Goal: Task Accomplishment & Management: Manage account settings

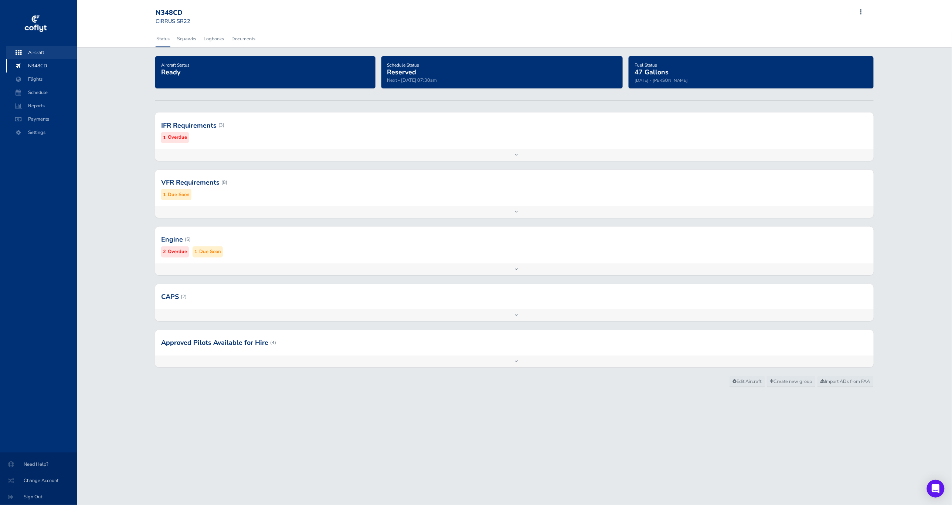
click at [48, 51] on span "Aircraft" at bounding box center [41, 52] width 56 height 13
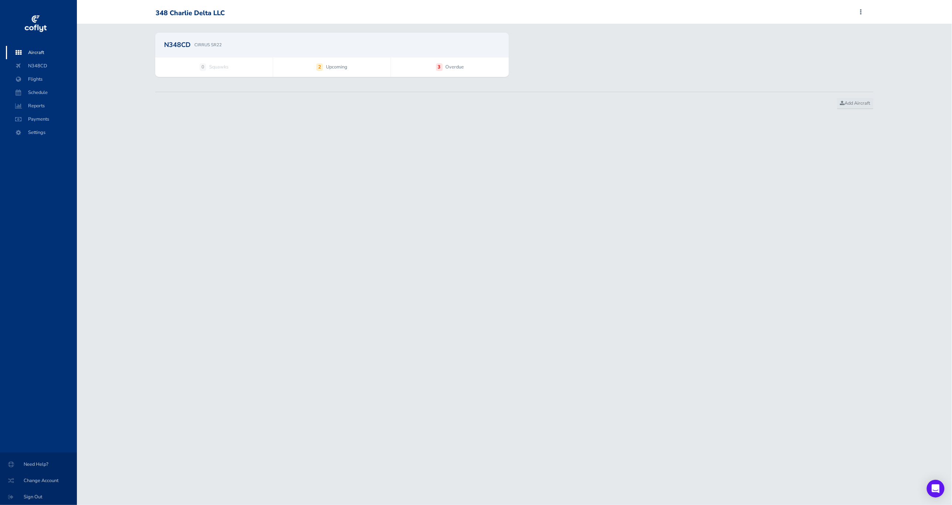
click at [268, 54] on div "N348CD CIRRUS SR22" at bounding box center [332, 45] width 354 height 24
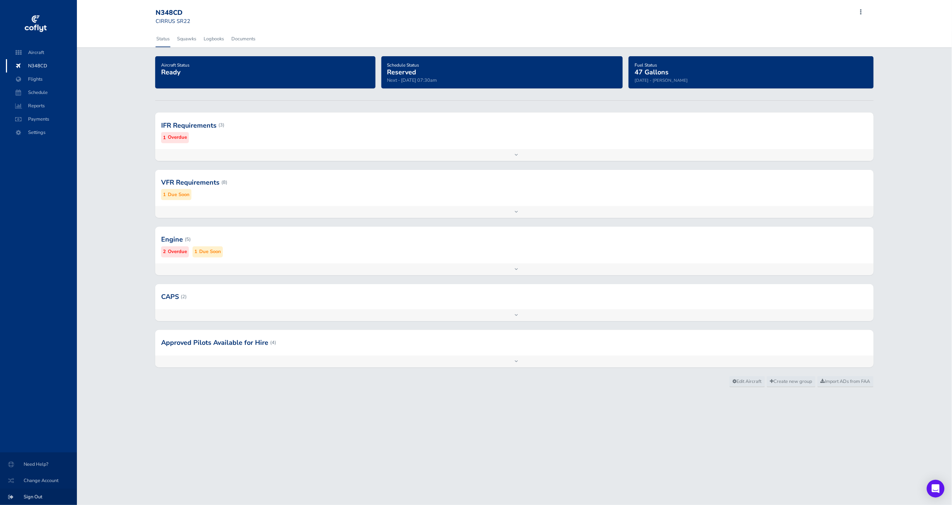
click at [37, 493] on span "Sign Out" at bounding box center [38, 496] width 59 height 13
